Goal: Use online tool/utility: Use online tool/utility

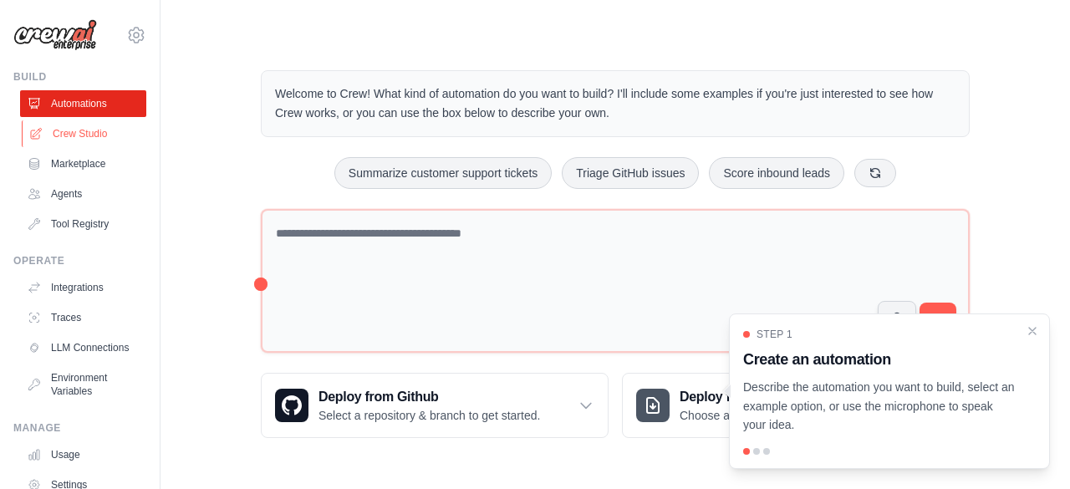
click at [107, 140] on link "Crew Studio" at bounding box center [85, 133] width 126 height 27
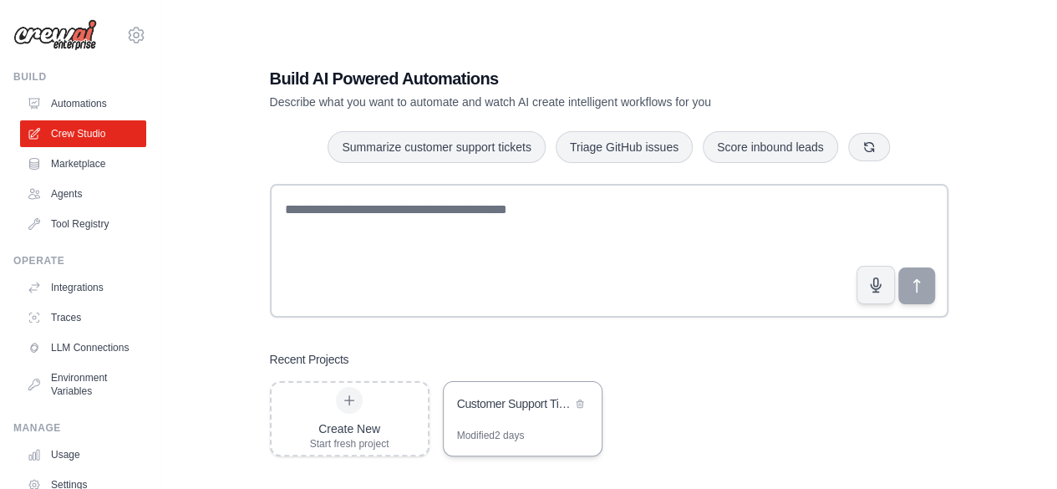
click at [512, 395] on div "Customer Support Ticket Automation" at bounding box center [514, 403] width 115 height 17
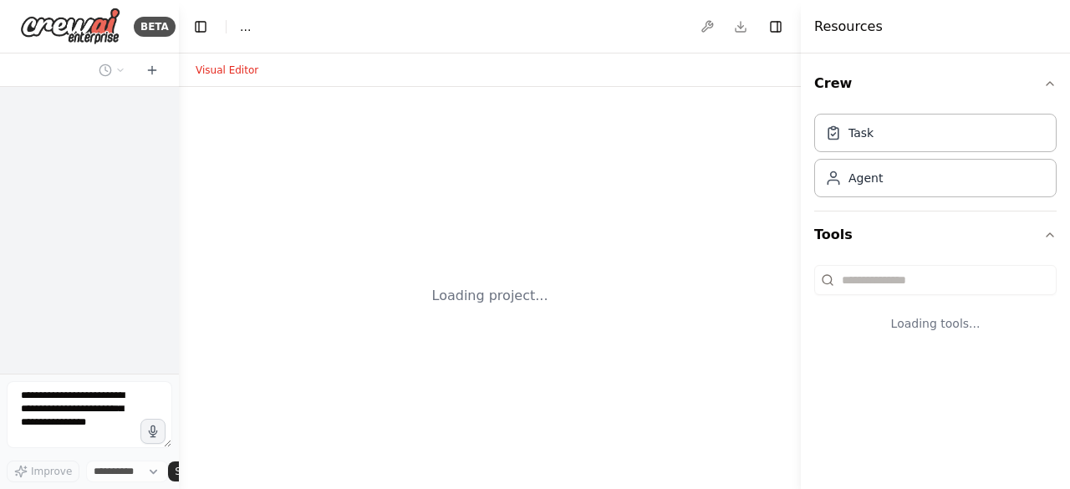
select select "****"
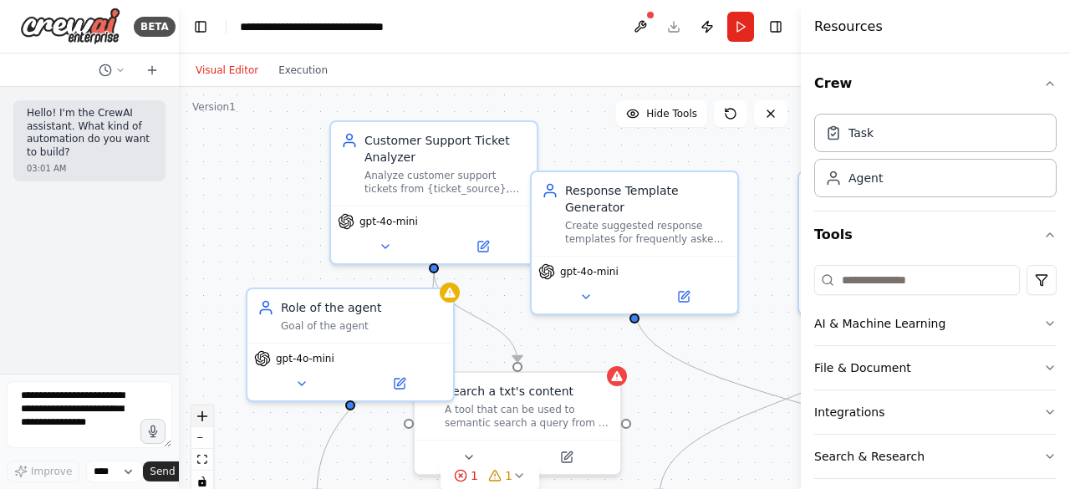
click at [203, 419] on icon "zoom in" at bounding box center [202, 416] width 10 height 10
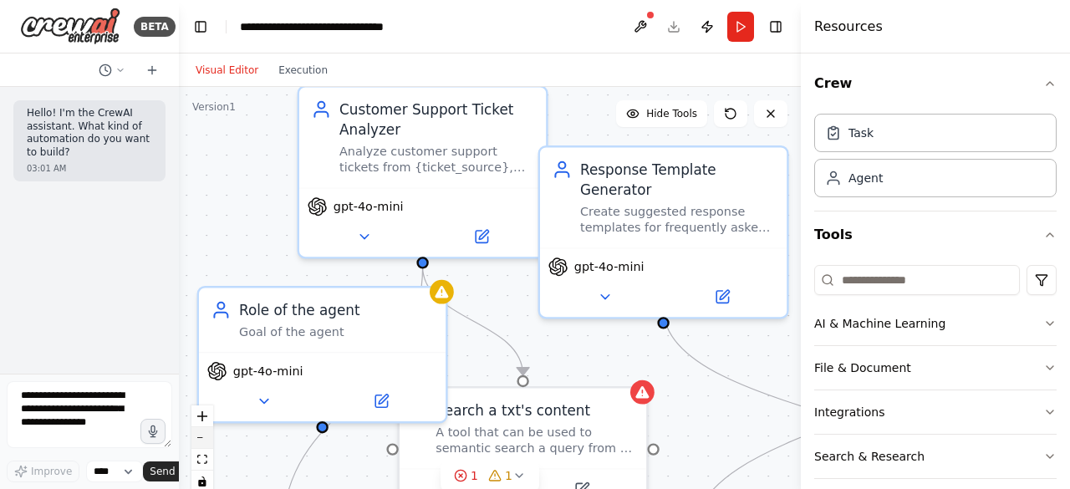
click at [206, 434] on button "zoom out" at bounding box center [202, 438] width 22 height 22
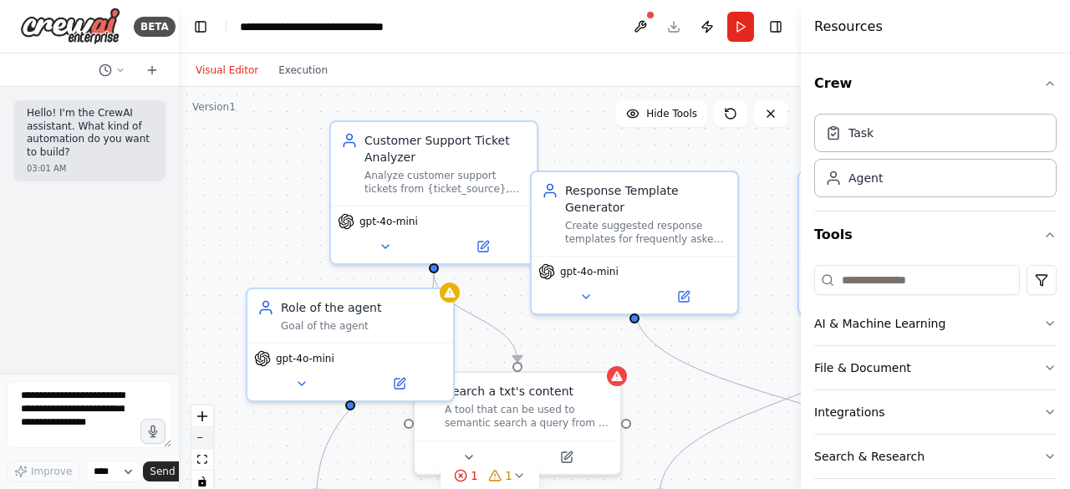
click at [206, 434] on button "zoom out" at bounding box center [202, 438] width 22 height 22
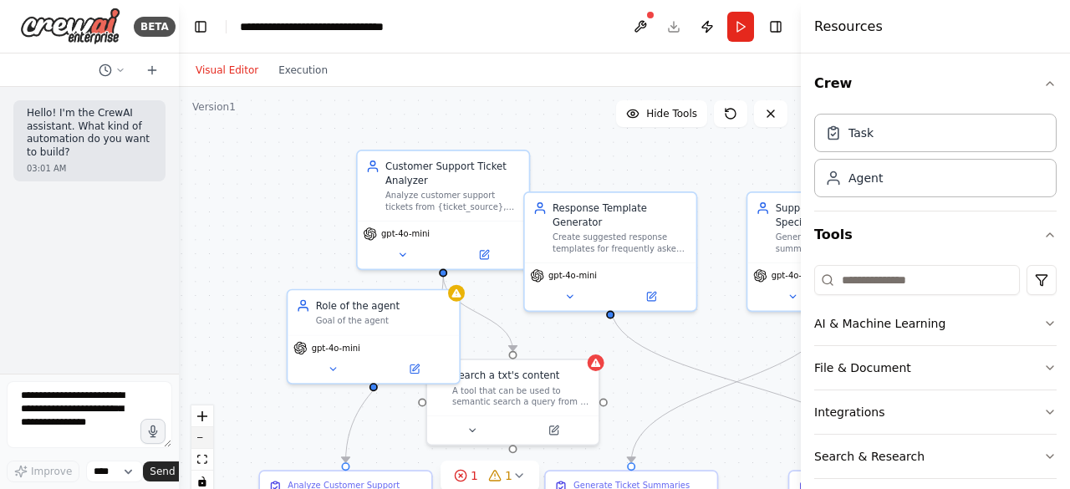
click at [205, 432] on button "zoom out" at bounding box center [202, 438] width 22 height 22
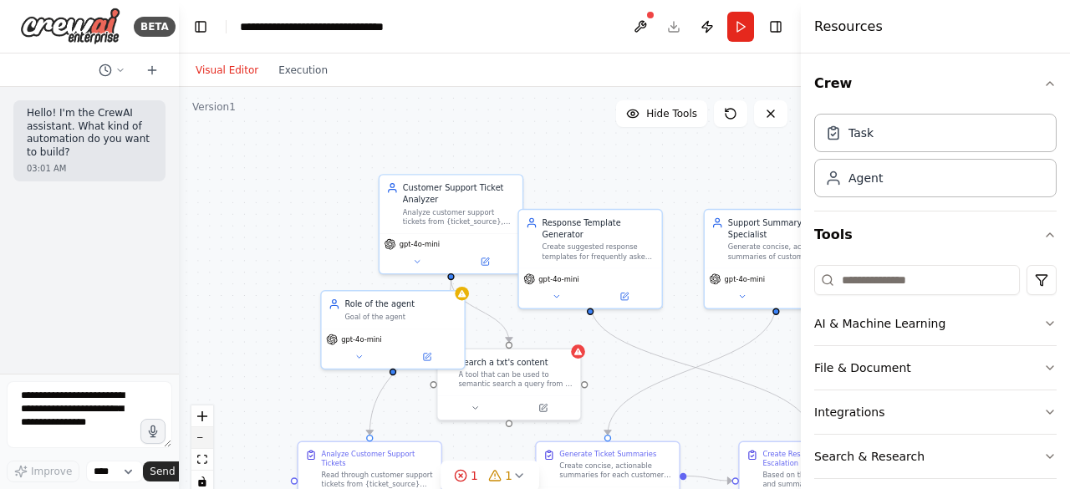
click at [205, 432] on button "zoom out" at bounding box center [202, 438] width 22 height 22
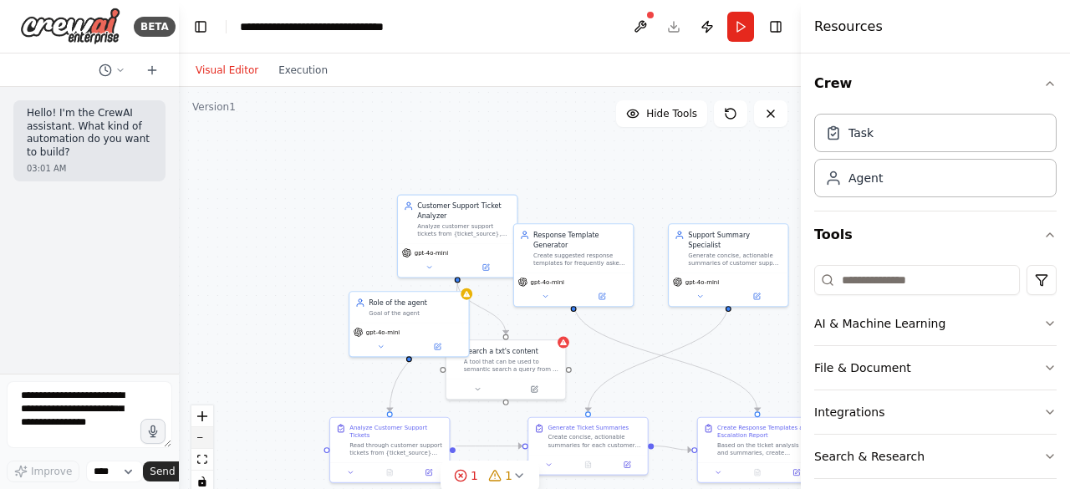
click at [205, 432] on button "zoom out" at bounding box center [202, 438] width 22 height 22
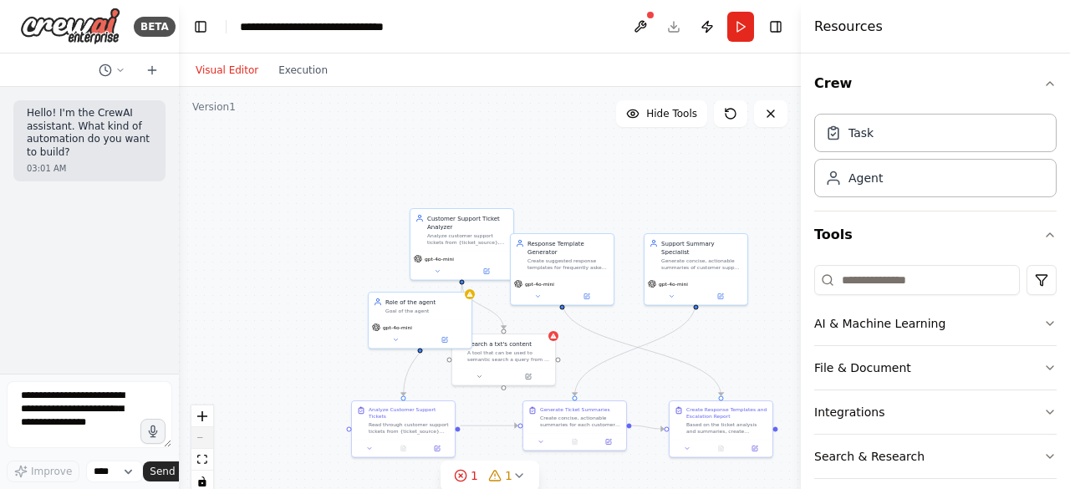
click at [205, 432] on div "React Flow controls" at bounding box center [202, 448] width 22 height 87
click at [203, 419] on icon "zoom in" at bounding box center [202, 416] width 10 height 10
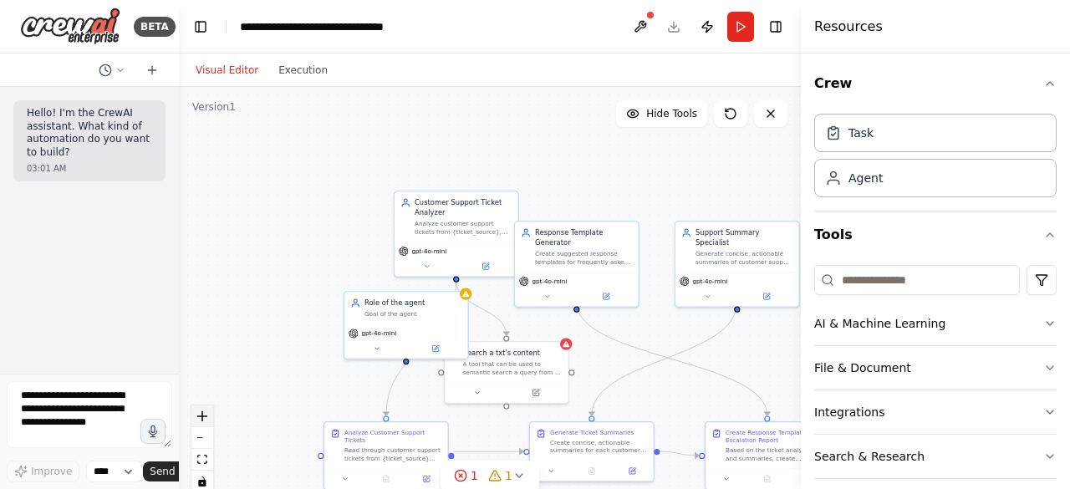
click at [203, 419] on icon "zoom in" at bounding box center [202, 416] width 10 height 10
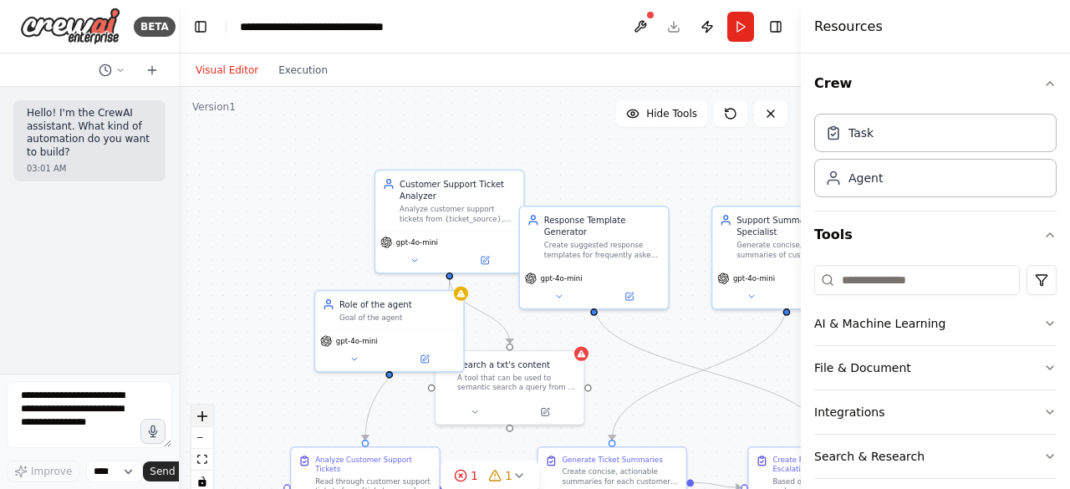
click at [203, 419] on icon "zoom in" at bounding box center [202, 416] width 10 height 10
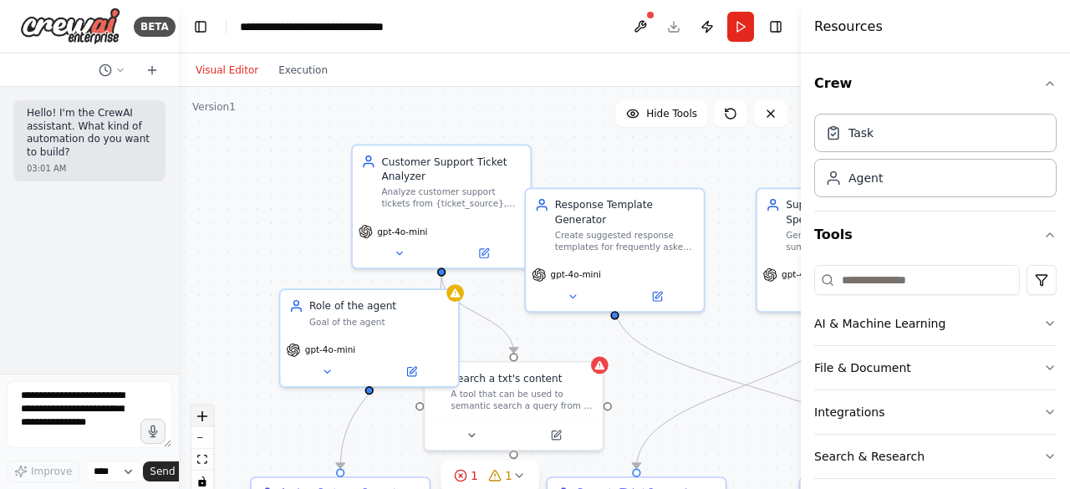
click at [203, 419] on icon "zoom in" at bounding box center [202, 416] width 10 height 10
click at [203, 418] on icon "zoom in" at bounding box center [202, 416] width 10 height 10
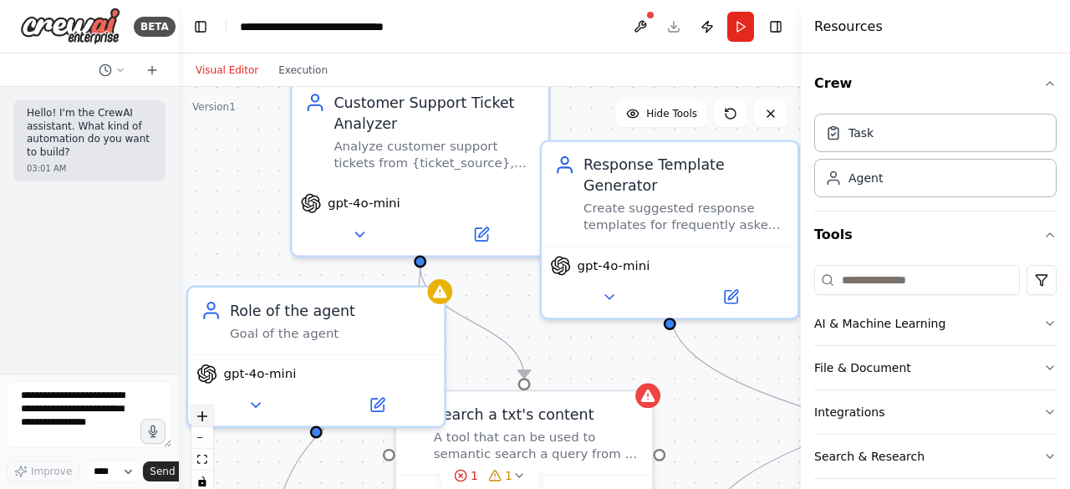
click at [203, 418] on icon "zoom in" at bounding box center [202, 416] width 10 height 10
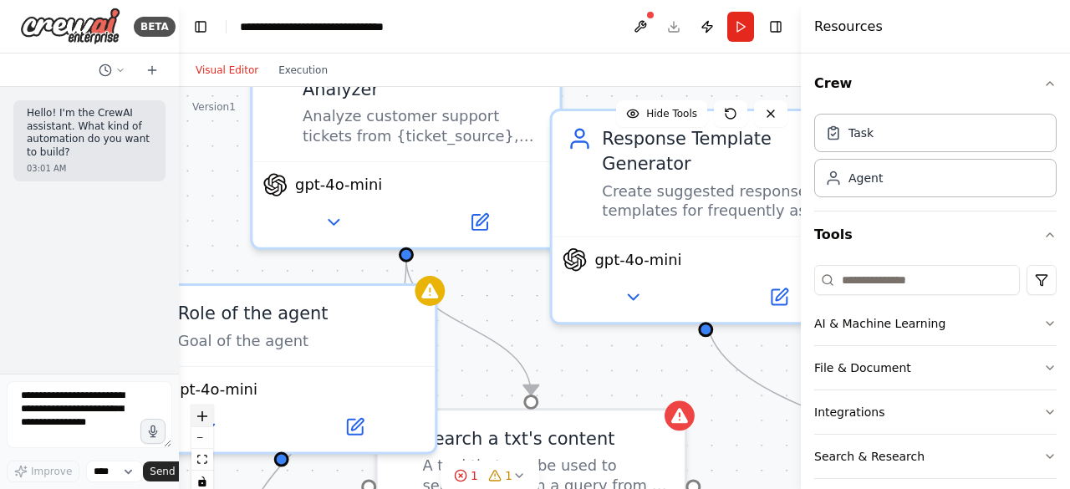
click at [203, 424] on button "zoom in" at bounding box center [202, 416] width 22 height 22
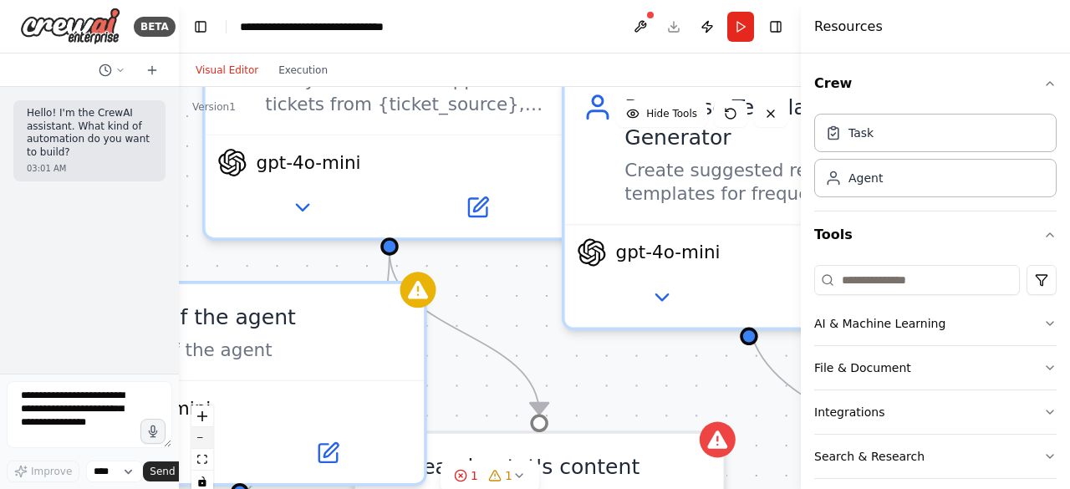
click at [205, 435] on button "zoom out" at bounding box center [202, 438] width 22 height 22
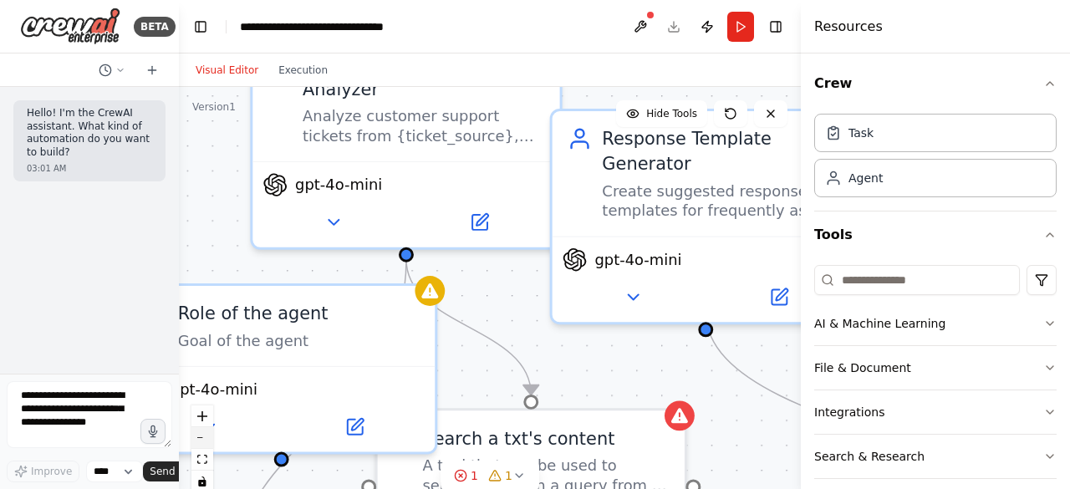
click at [205, 437] on icon "zoom out" at bounding box center [202, 438] width 10 height 2
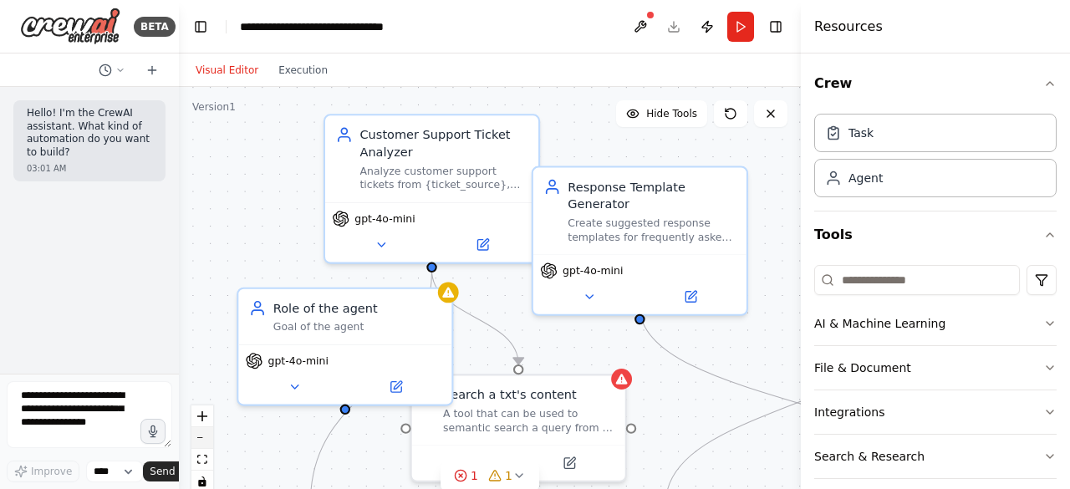
click at [205, 437] on icon "zoom out" at bounding box center [202, 438] width 10 height 2
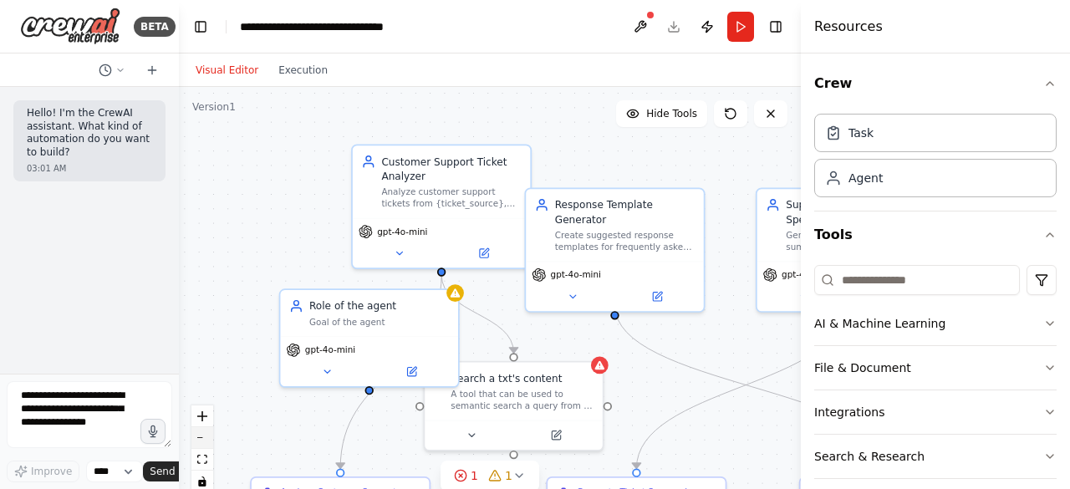
click at [205, 437] on icon "zoom out" at bounding box center [202, 438] width 10 height 2
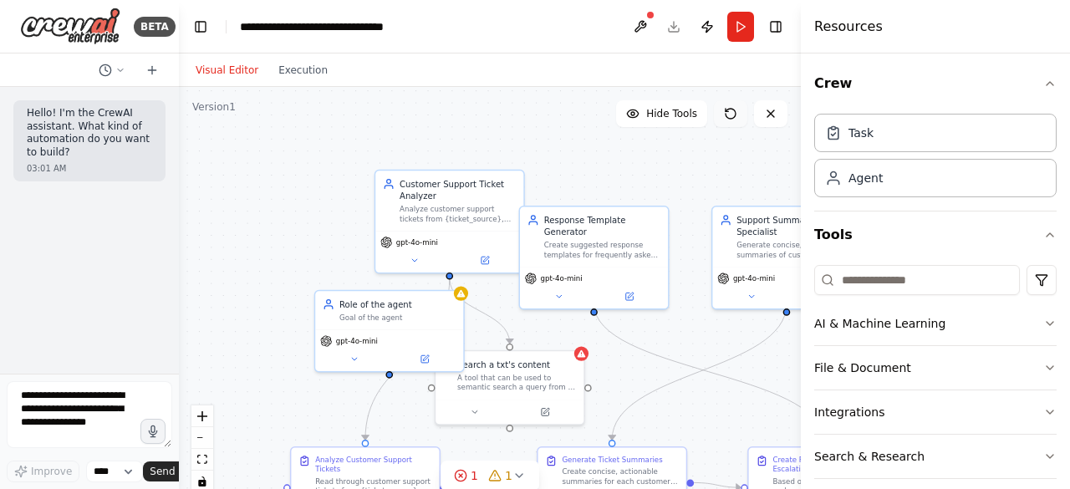
click at [735, 115] on icon at bounding box center [731, 114] width 10 height 10
click at [669, 115] on span "Hide Tools" at bounding box center [671, 113] width 51 height 13
click at [669, 115] on span "Show Tools" at bounding box center [669, 113] width 55 height 13
click at [766, 113] on icon at bounding box center [770, 113] width 13 height 13
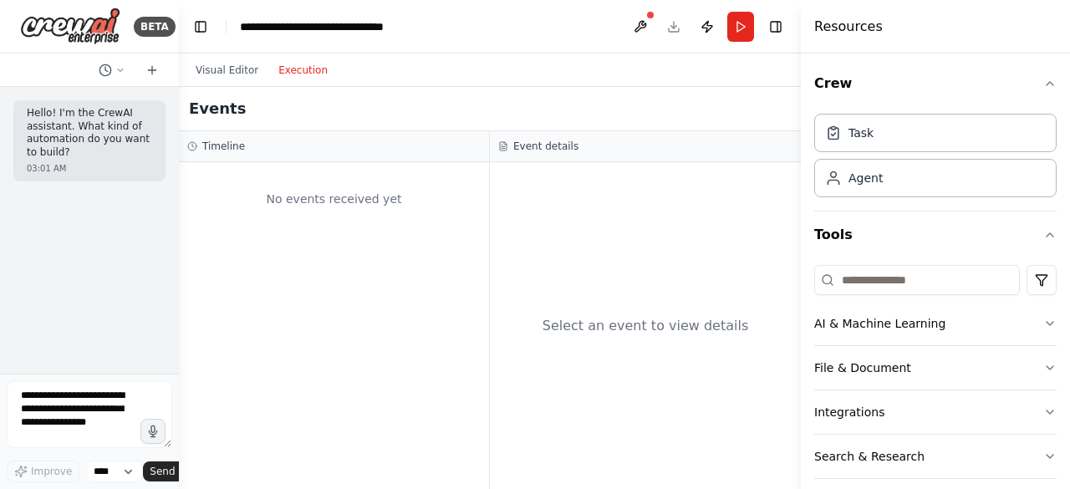
click at [301, 63] on button "Execution" at bounding box center [302, 70] width 69 height 20
click at [230, 66] on button "Visual Editor" at bounding box center [227, 70] width 83 height 20
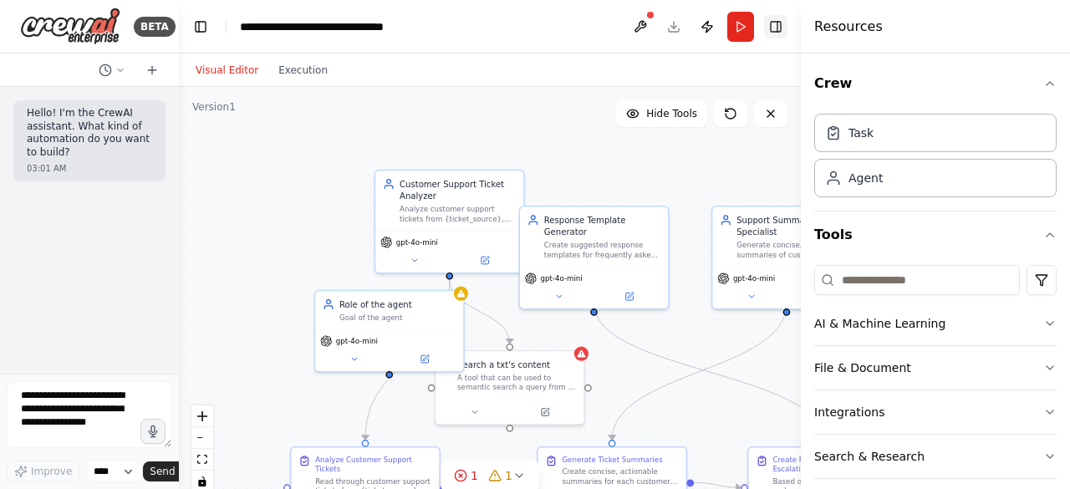
click at [782, 31] on button "Toggle Right Sidebar" at bounding box center [775, 26] width 23 height 23
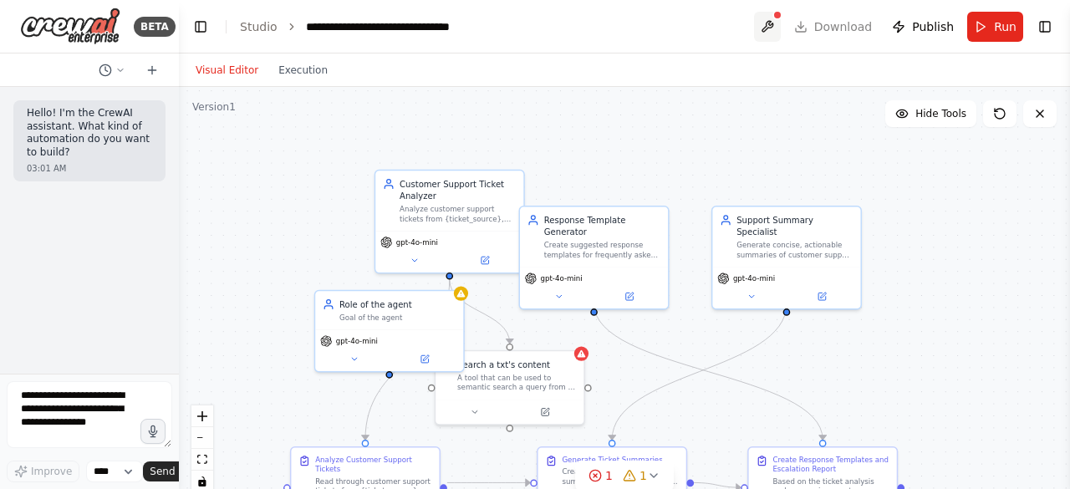
click at [781, 33] on button at bounding box center [767, 27] width 27 height 30
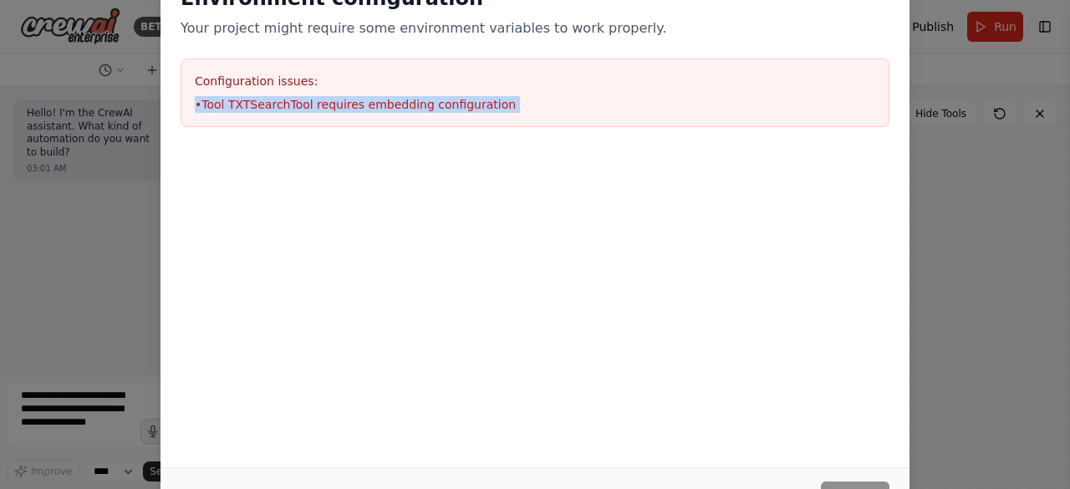
drag, startPoint x: 430, startPoint y: 77, endPoint x: 466, endPoint y: 213, distance: 140.9
click at [466, 213] on div "Environment configuration Your project might require some environment variables…" at bounding box center [534, 139] width 749 height 349
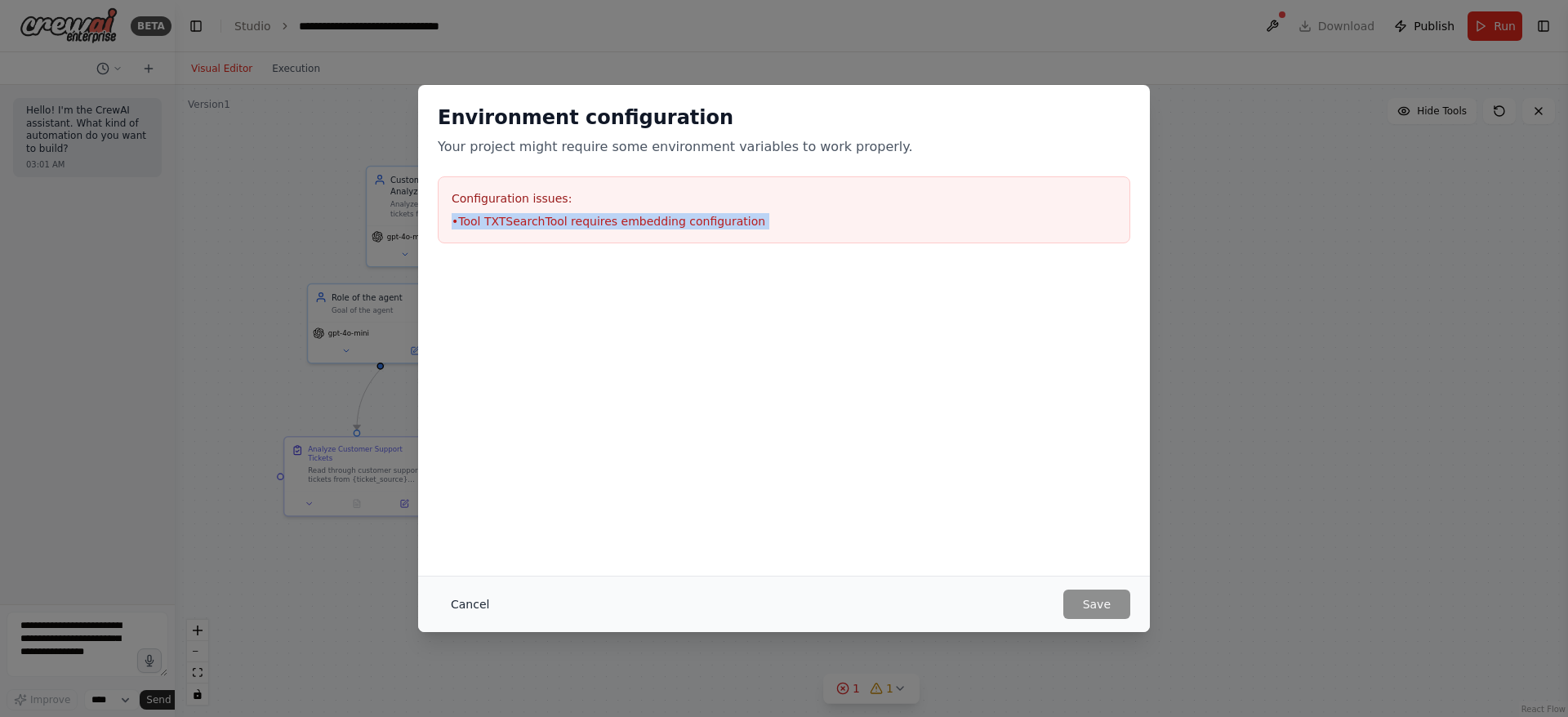
click at [468, 477] on button "Cancel" at bounding box center [470, 604] width 64 height 29
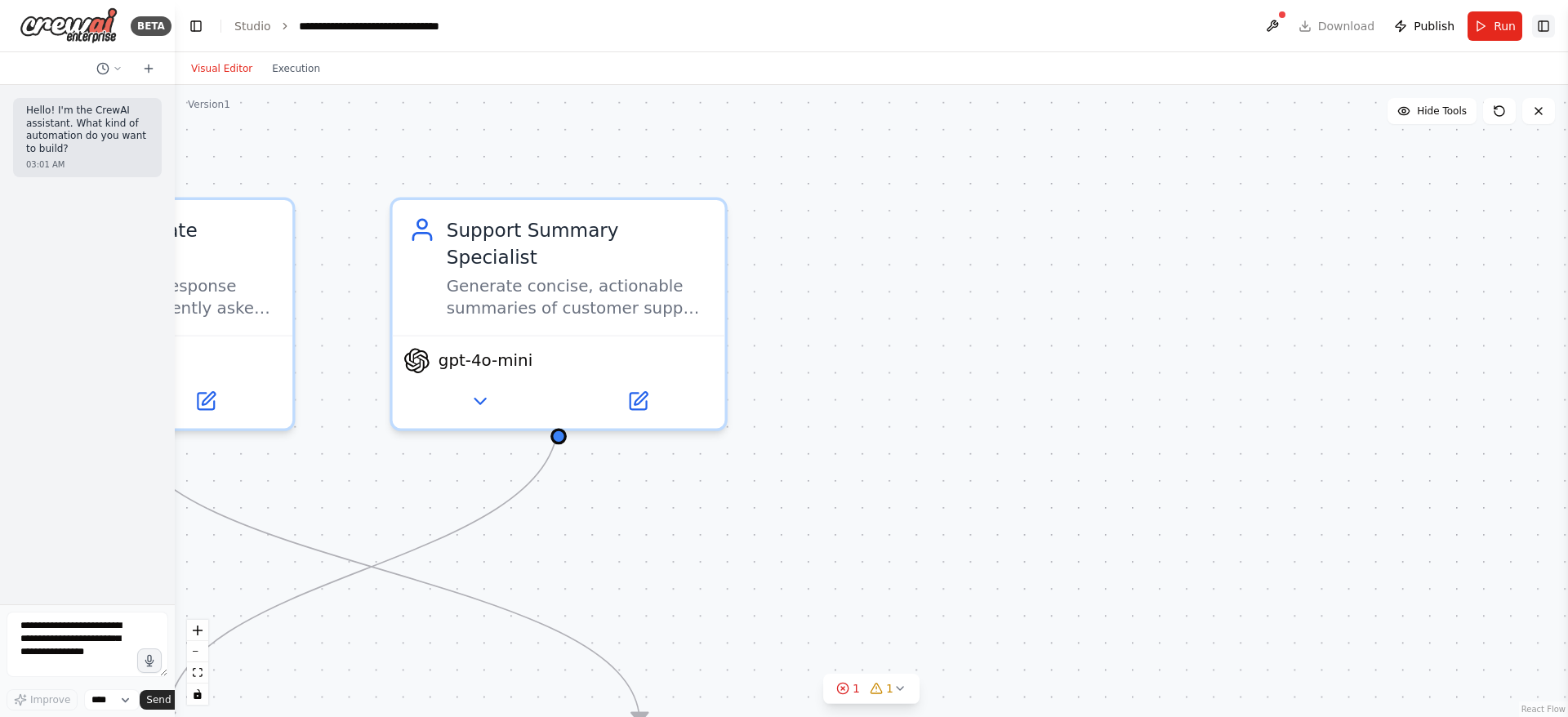
click at [1044, 24] on button "Toggle Right Sidebar" at bounding box center [1543, 25] width 22 height 22
